Goal: Transaction & Acquisition: Download file/media

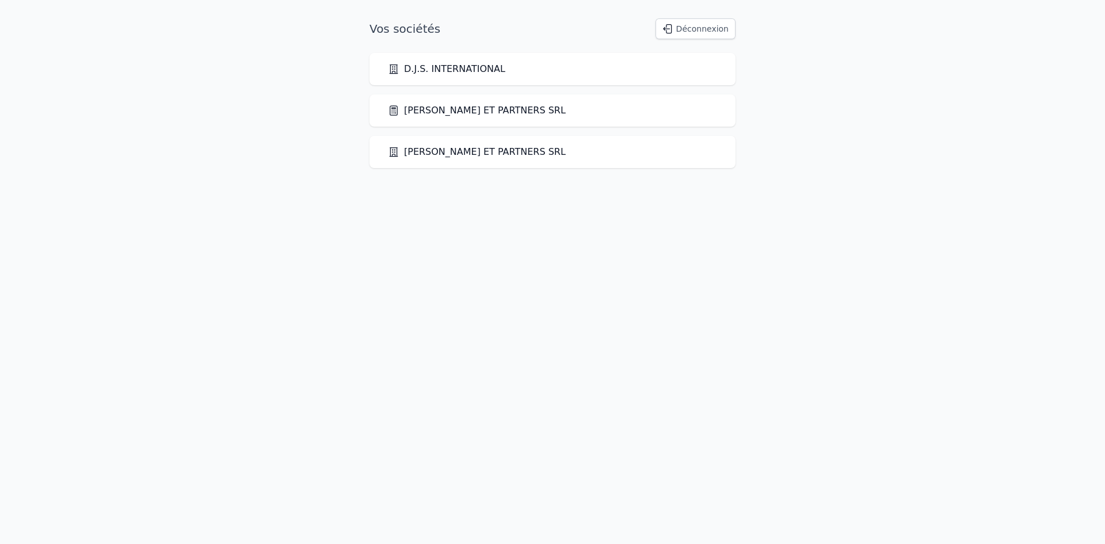
click at [449, 112] on link "[PERSON_NAME] ET PARTNERS SRL" at bounding box center [477, 111] width 178 height 14
click at [420, 114] on link "[PERSON_NAME] ET PARTNERS SRL" at bounding box center [477, 111] width 178 height 14
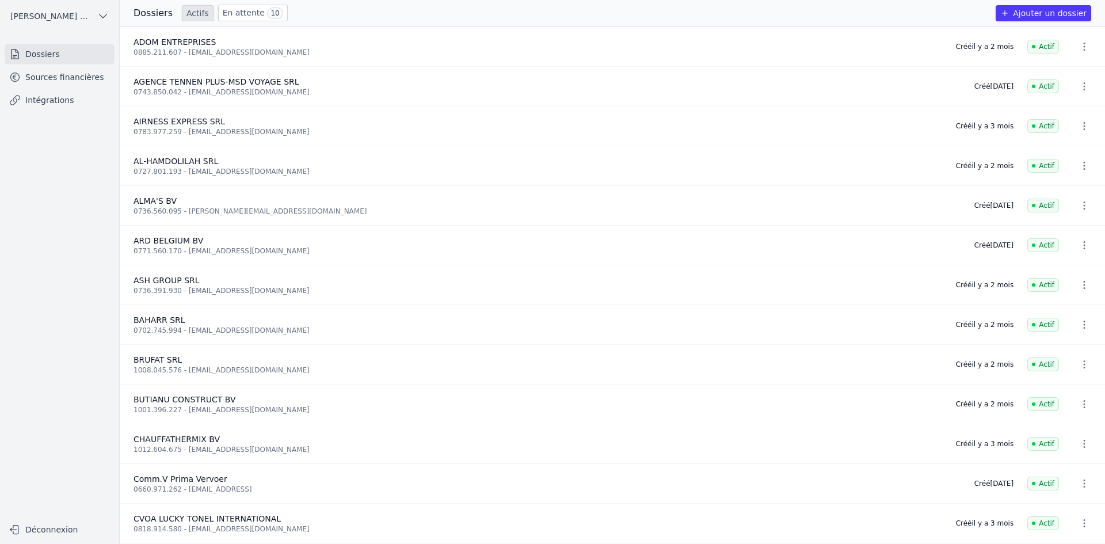
click at [45, 82] on link "Sources financières" at bounding box center [60, 77] width 110 height 21
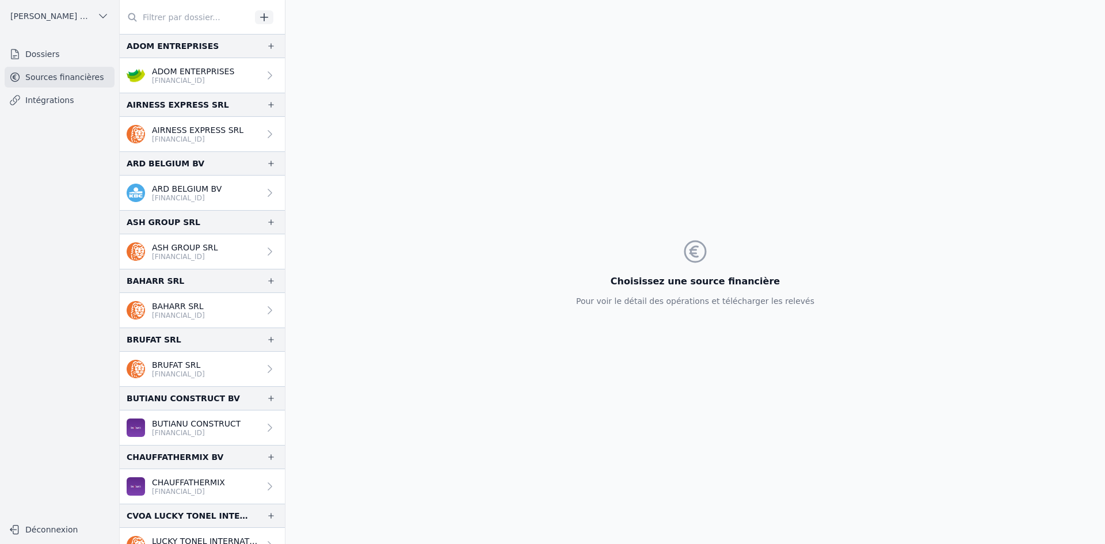
click at [200, 19] on input "text" at bounding box center [185, 17] width 131 height 21
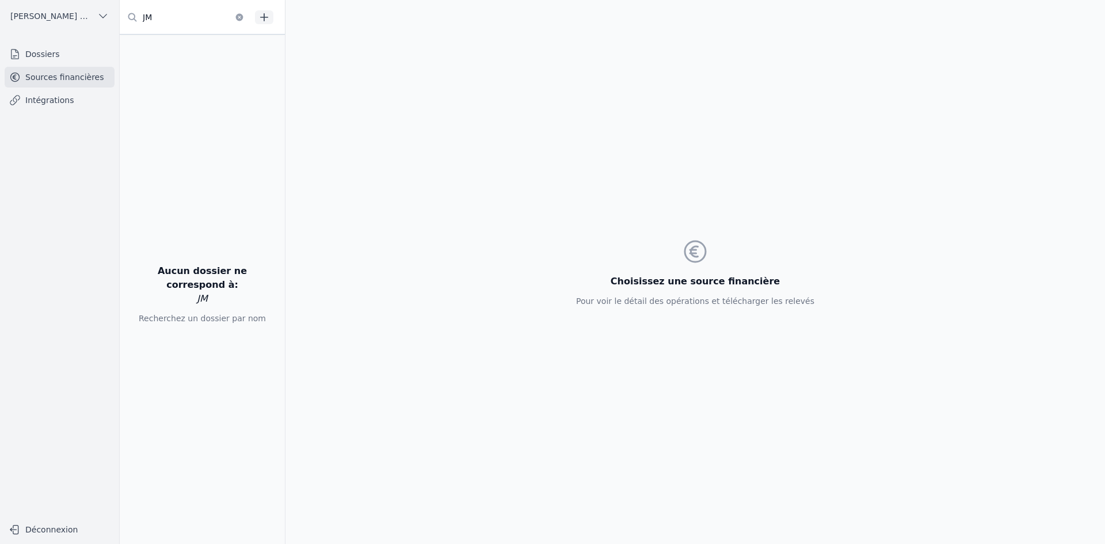
type input "J"
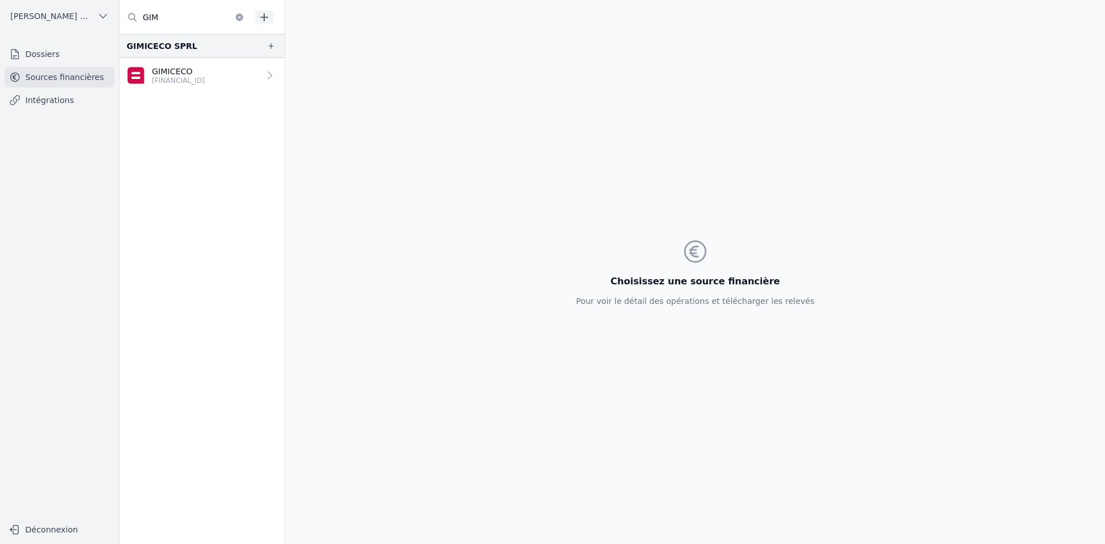
click at [190, 73] on p "GIMICECO" at bounding box center [178, 72] width 53 height 12
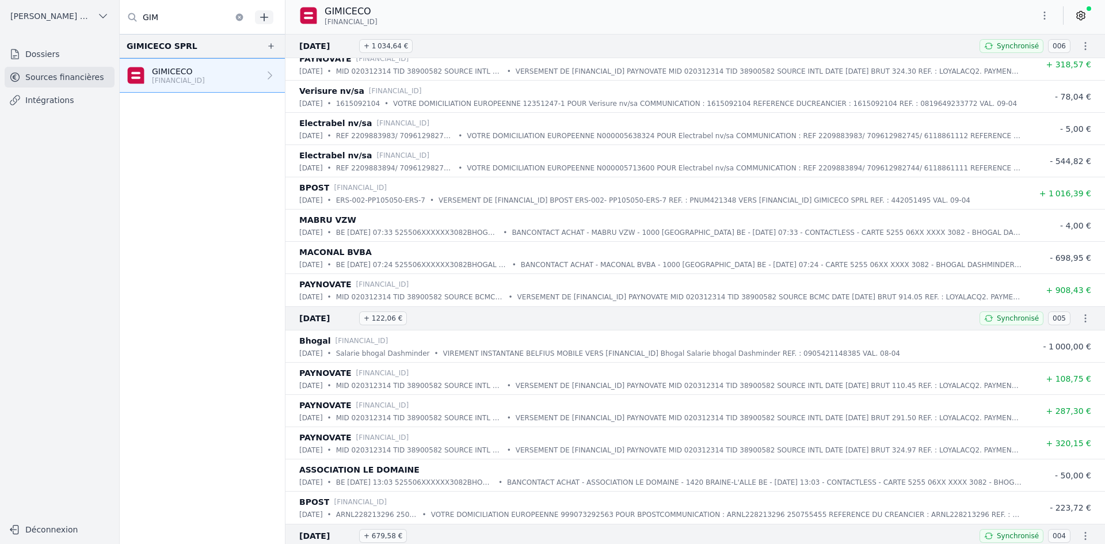
scroll to position [17702, 0]
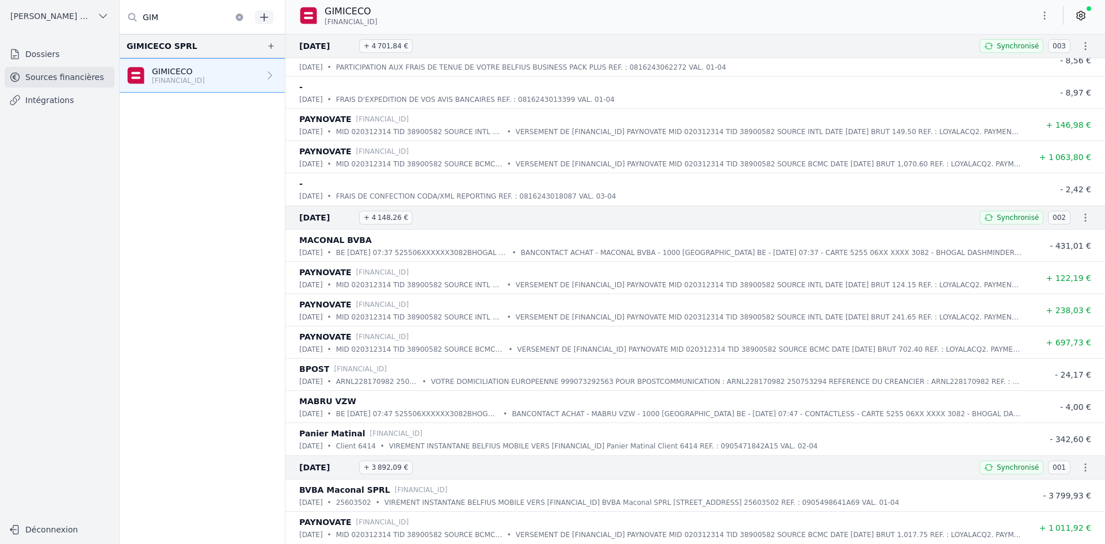
drag, startPoint x: 175, startPoint y: 19, endPoint x: 145, endPoint y: 20, distance: 29.9
click at [145, 20] on input "GIM" at bounding box center [185, 17] width 131 height 21
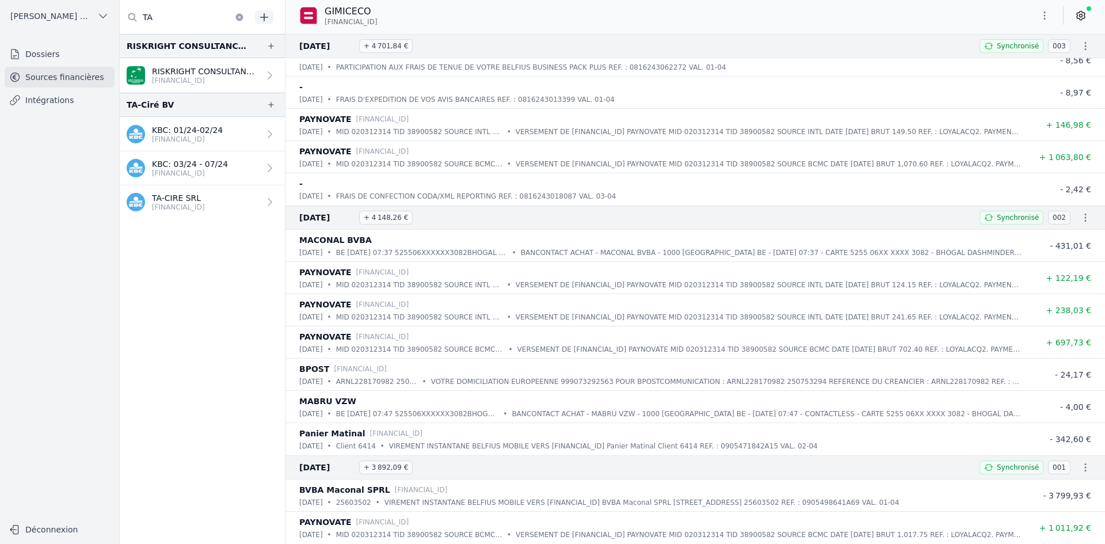
type input "TA"
click at [173, 202] on p "TA-CIRE SRL" at bounding box center [178, 198] width 53 height 12
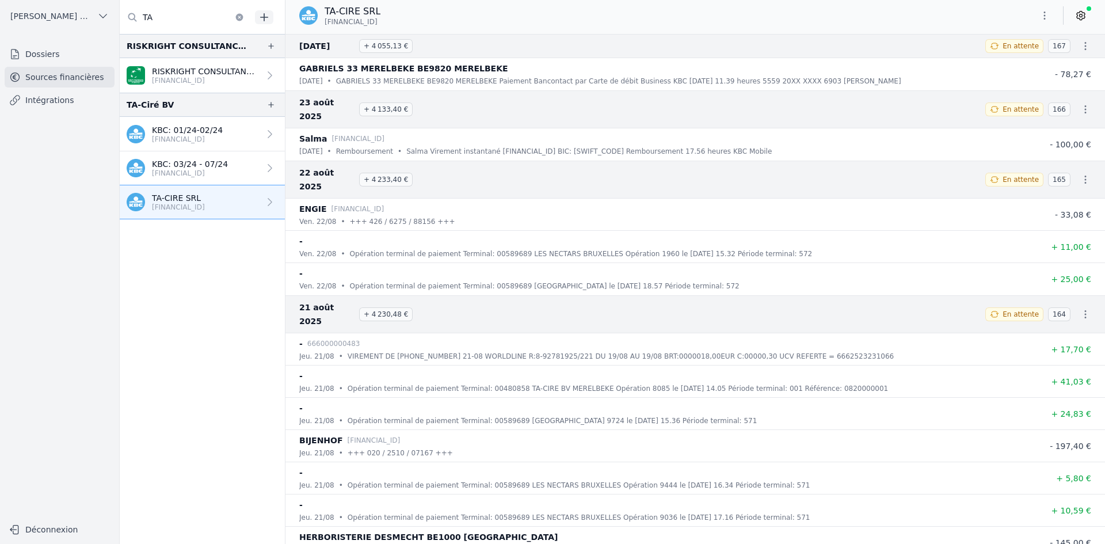
click at [1036, 18] on button "button" at bounding box center [1044, 15] width 23 height 18
click at [1016, 59] on button "Exporter" at bounding box center [1016, 61] width 83 height 21
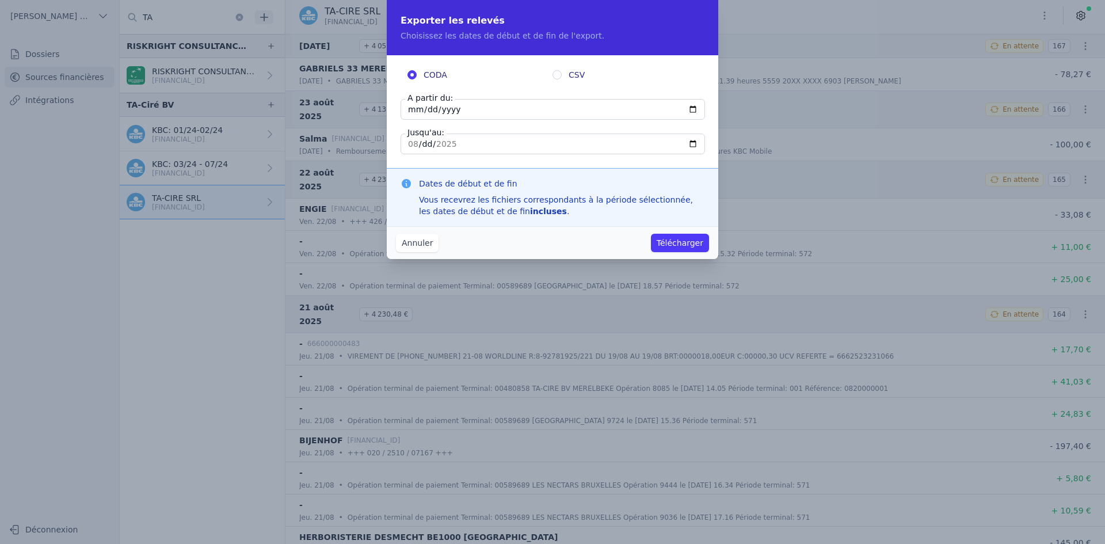
click at [414, 112] on input "[DATE]" at bounding box center [552, 109] width 304 height 21
type input "[DATE]"
click at [681, 242] on button "Télécharger" at bounding box center [680, 243] width 58 height 18
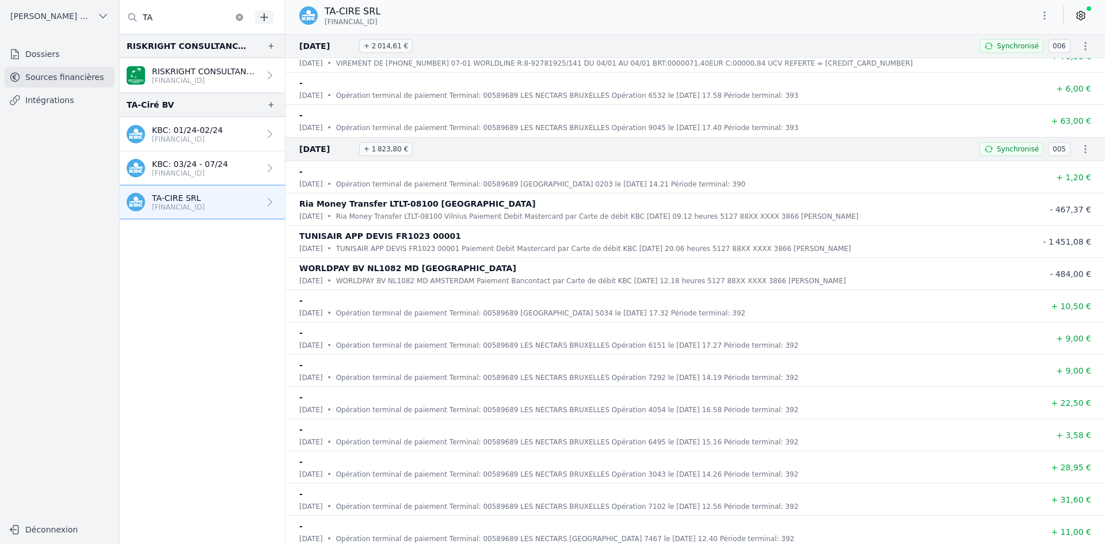
scroll to position [14861, 0]
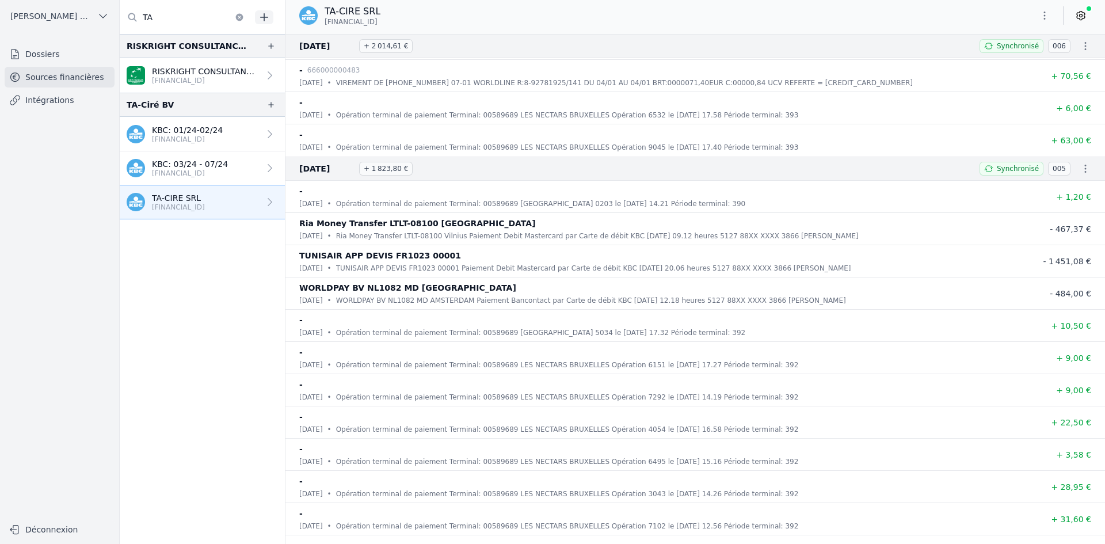
click at [1041, 17] on icon "button" at bounding box center [1044, 16] width 12 height 12
click at [1010, 63] on button "Exporter" at bounding box center [1016, 61] width 83 height 21
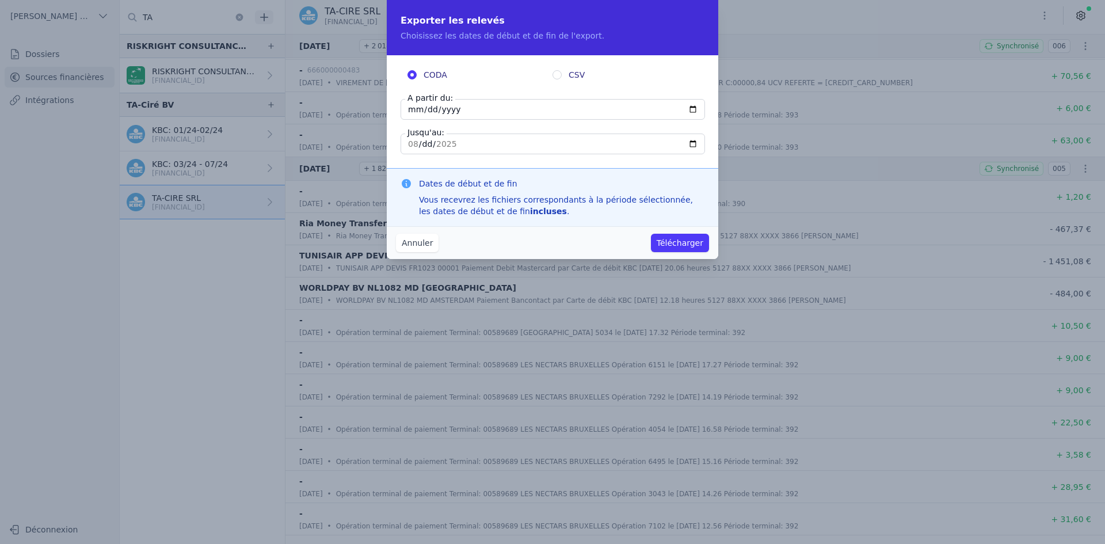
click at [413, 111] on input "[DATE]" at bounding box center [552, 109] width 304 height 21
type input "[DATE]"
click at [678, 240] on button "Télécharger" at bounding box center [680, 243] width 58 height 18
